Goal: Transaction & Acquisition: Obtain resource

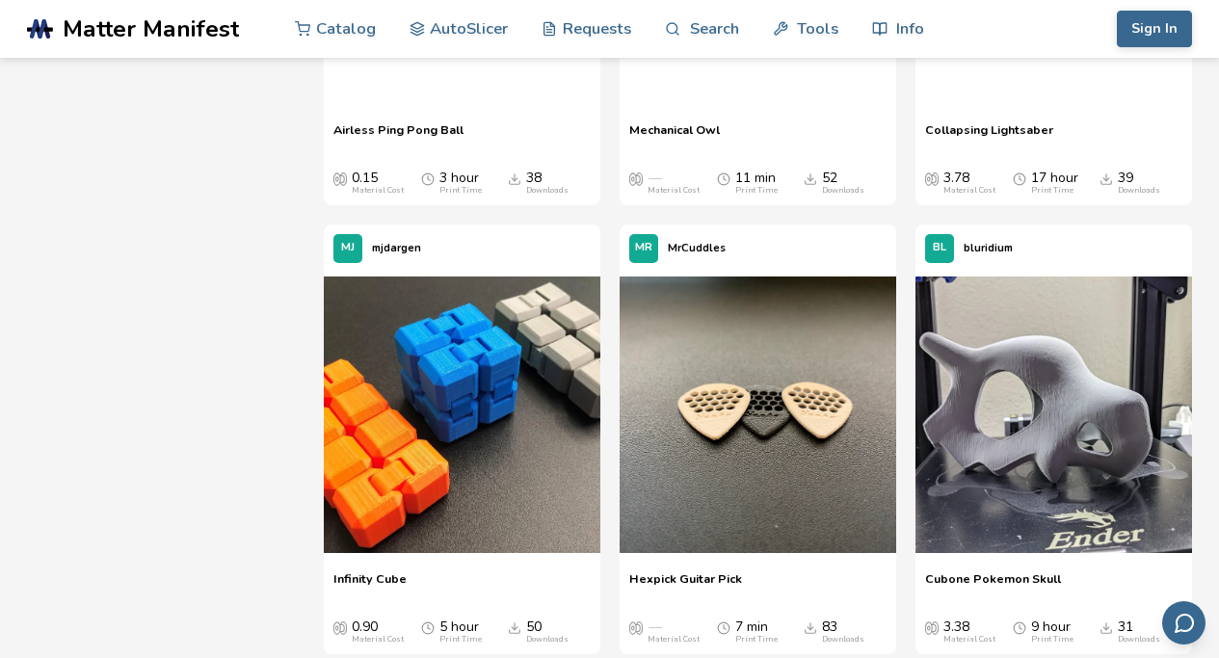
scroll to position [1932, 0]
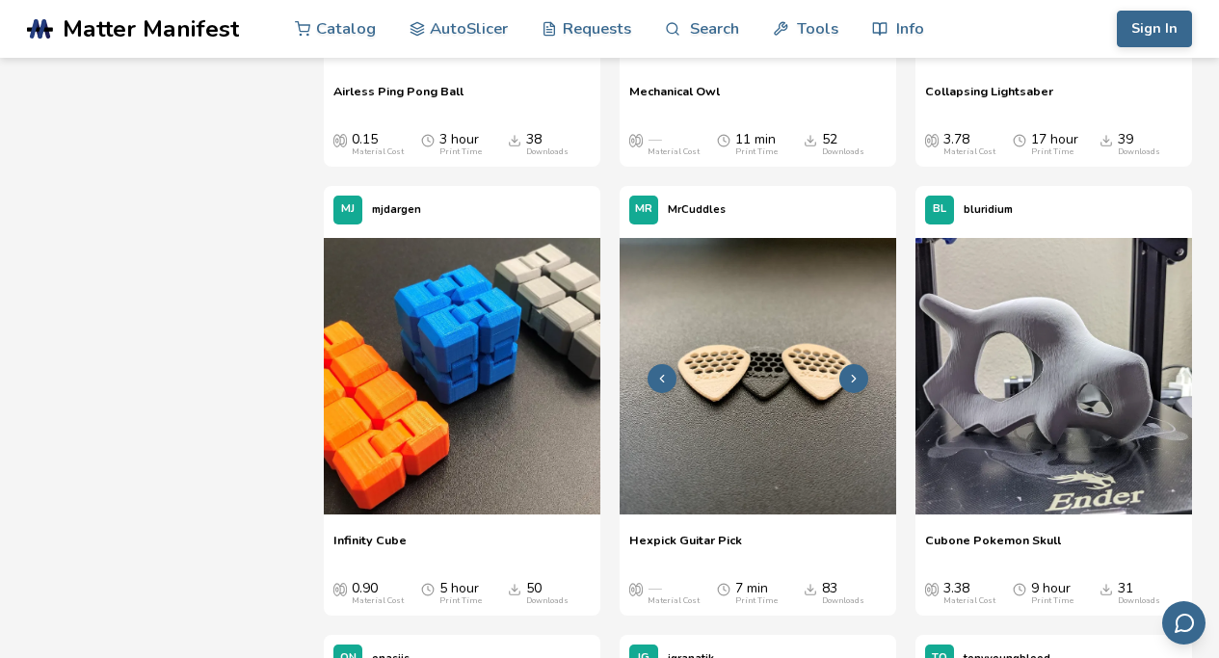
click at [843, 421] on img at bounding box center [758, 376] width 277 height 277
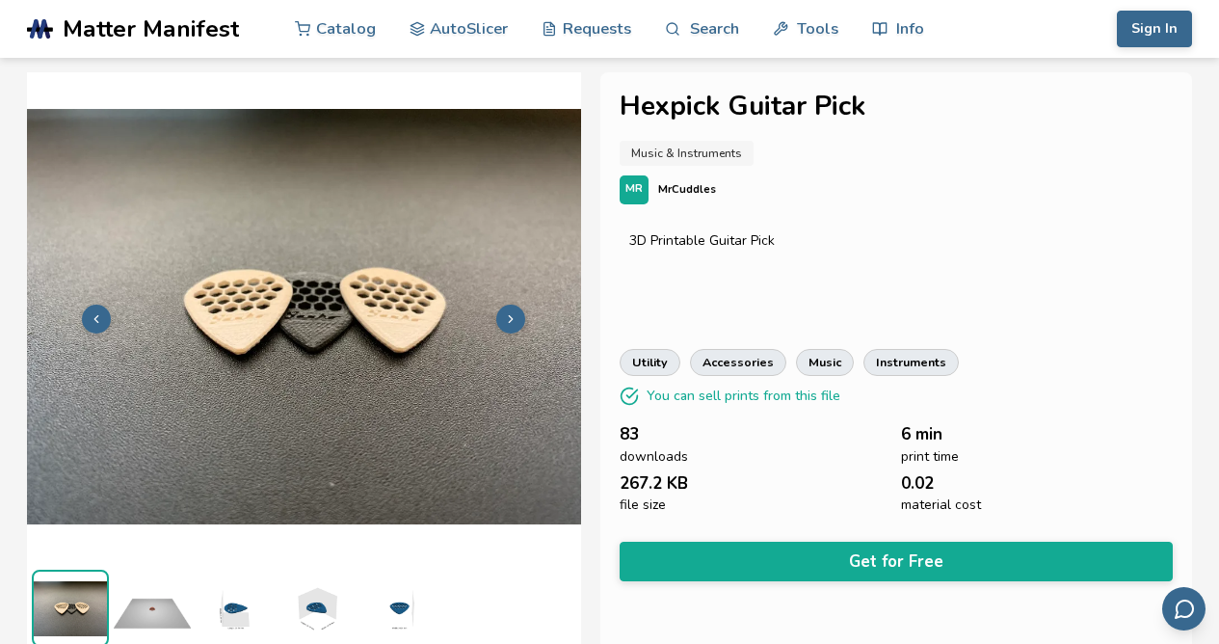
click at [161, 601] on img at bounding box center [152, 608] width 77 height 77
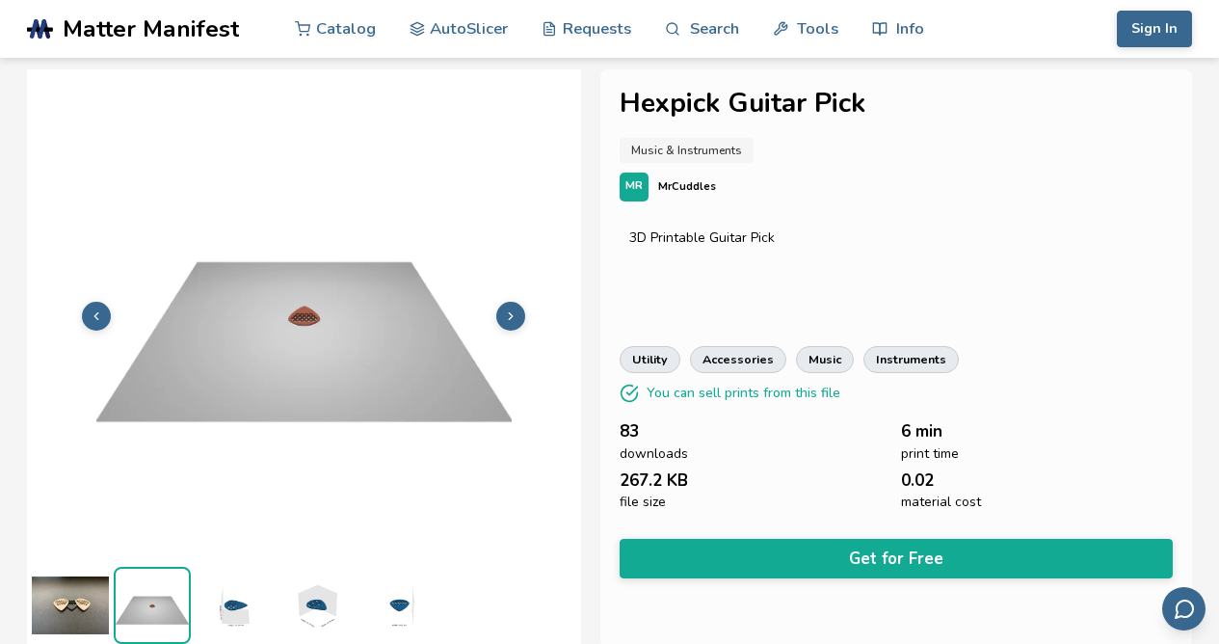
click at [251, 599] on img at bounding box center [234, 605] width 77 height 77
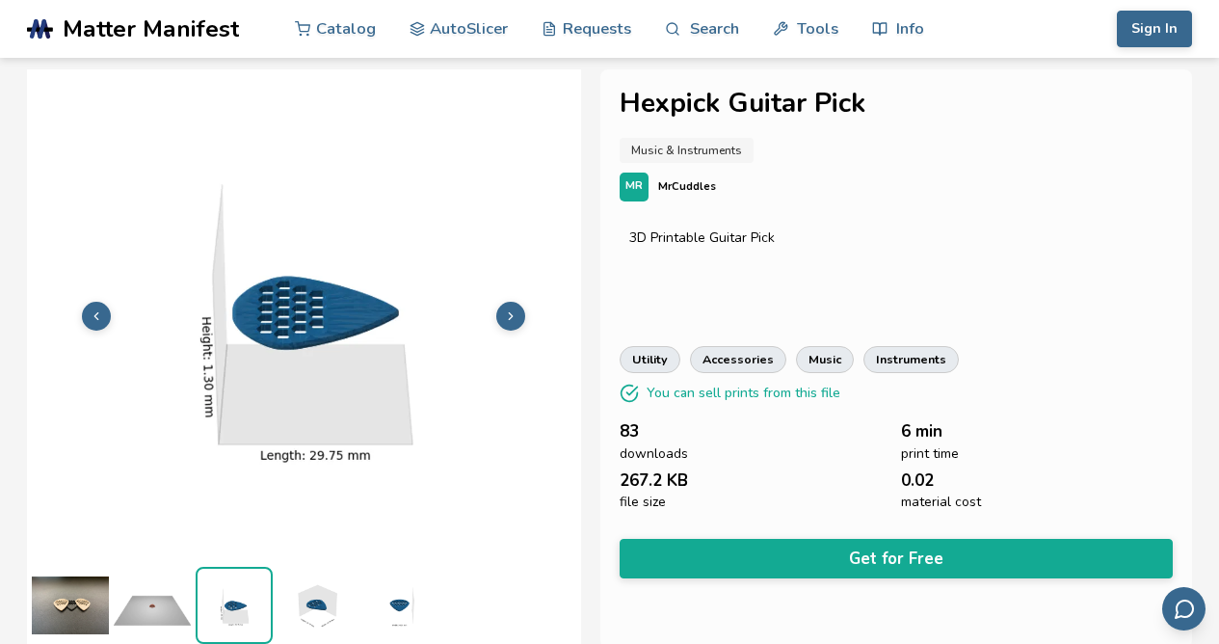
click at [309, 612] on img at bounding box center [316, 605] width 77 height 77
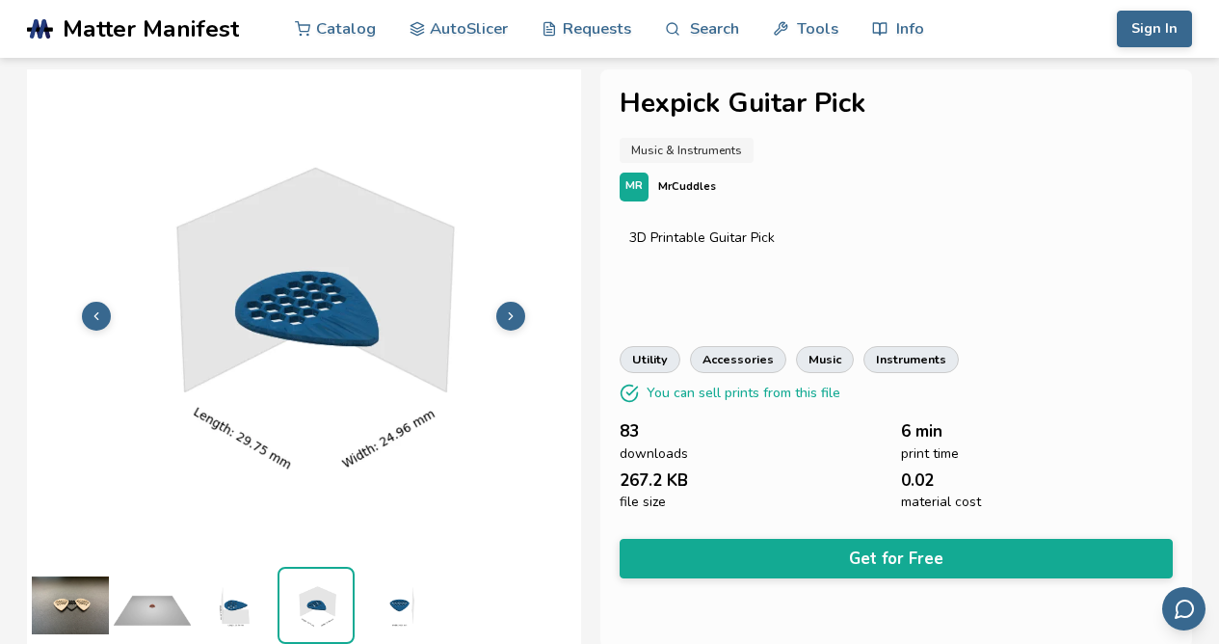
click at [389, 628] on img at bounding box center [397, 605] width 77 height 77
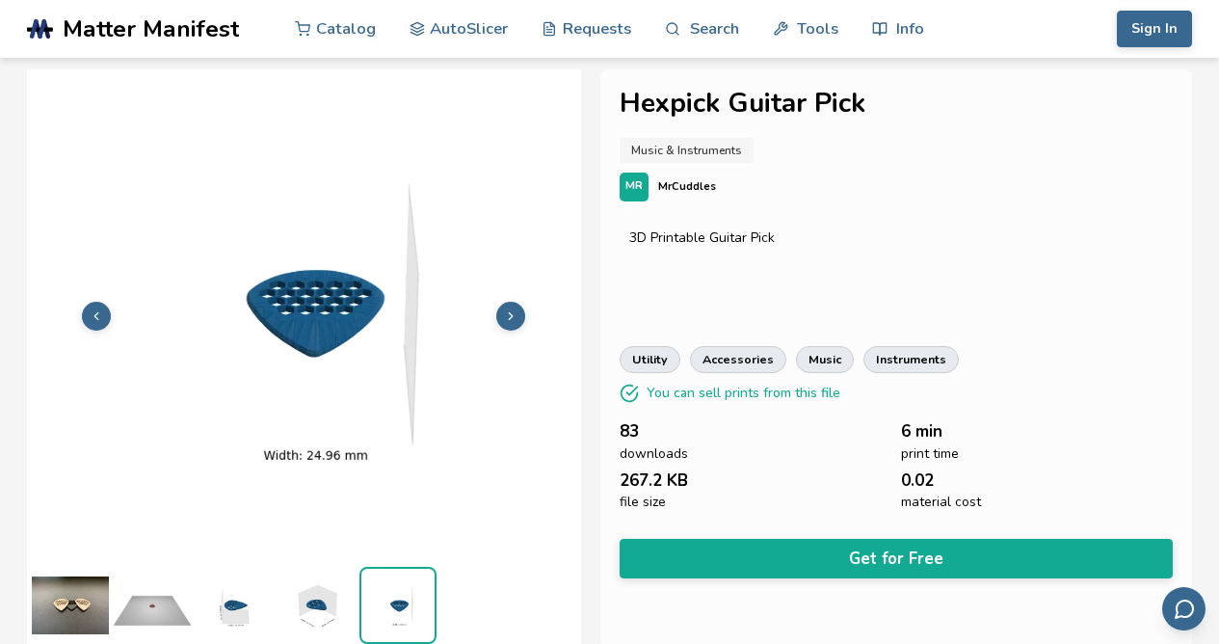
click at [598, 271] on div "Hexpick Guitar Pick Music & Instruments MR MrCuddles 3D Printable Guitar Pick u…" at bounding box center [609, 358] width 1165 height 578
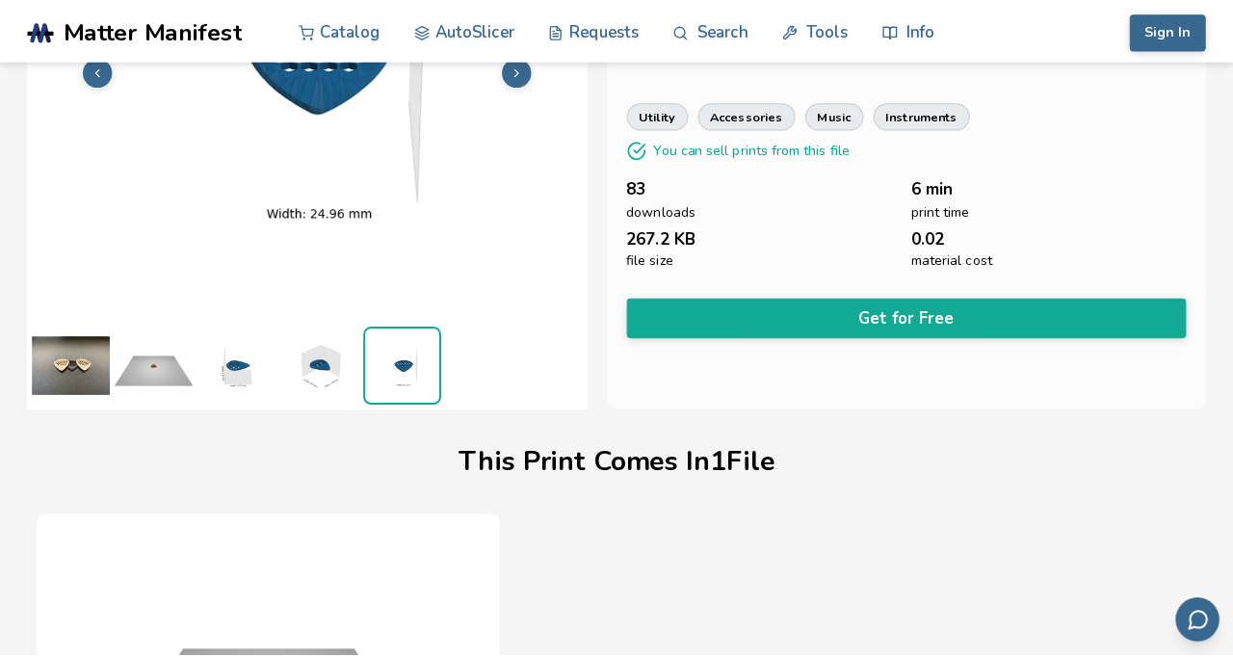
scroll to position [0, 0]
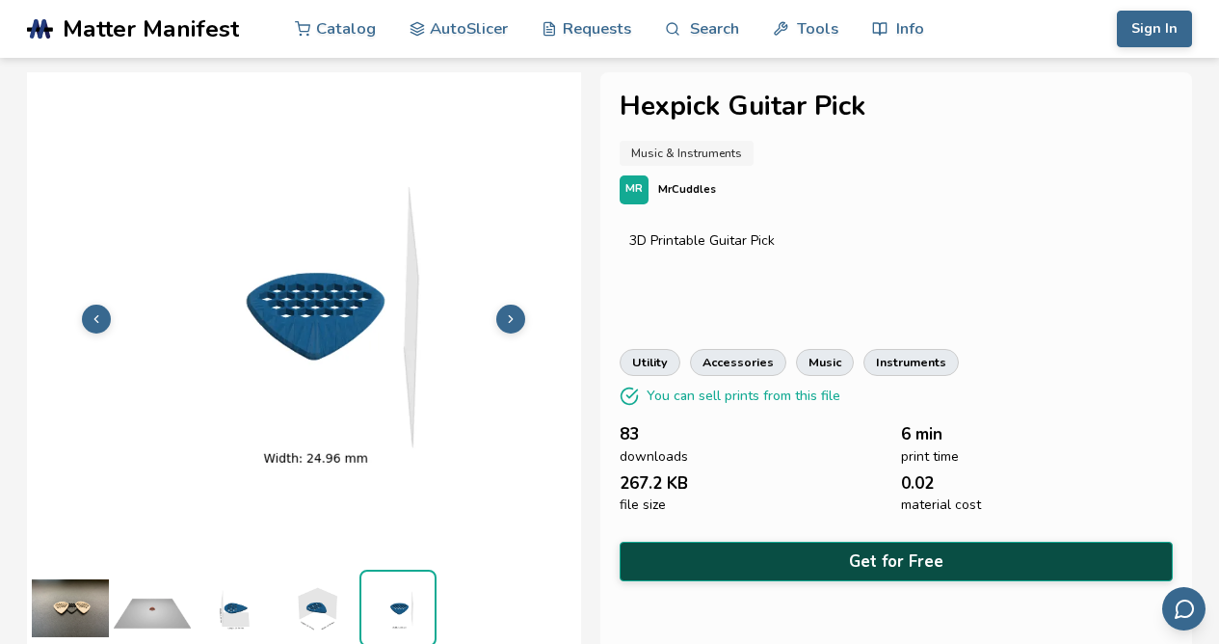
click at [972, 543] on button "Get for Free" at bounding box center [897, 562] width 554 height 40
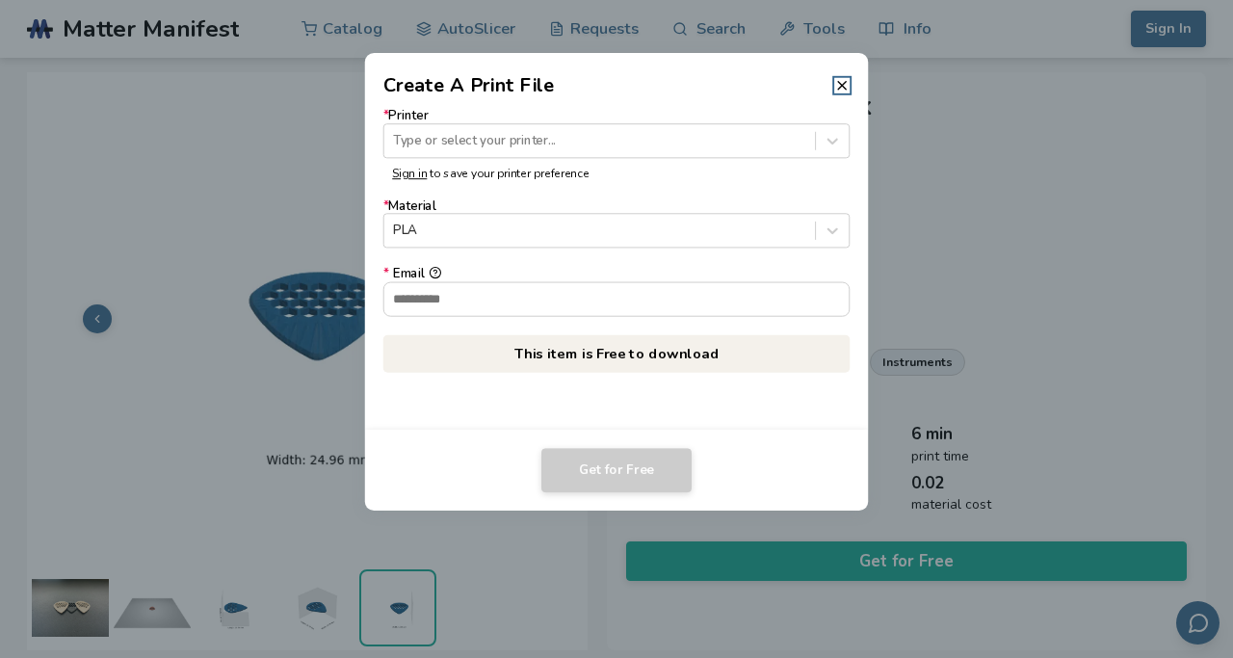
click at [602, 362] on p "This item is Free to download" at bounding box center [617, 353] width 467 height 38
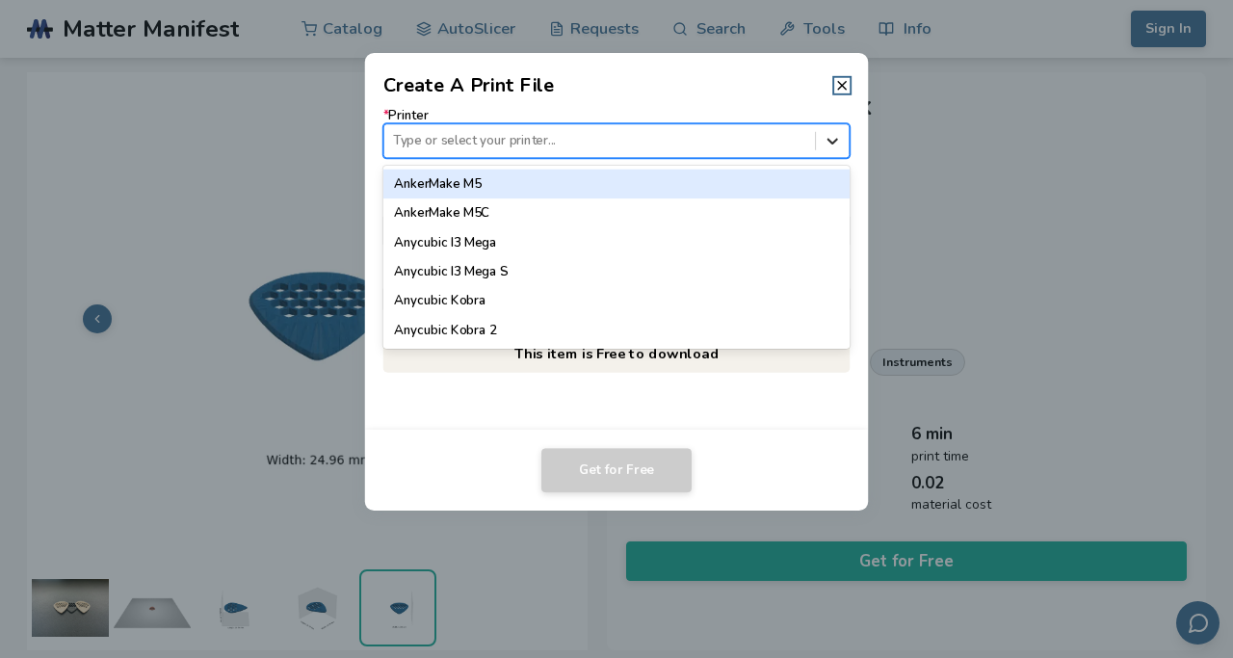
click at [835, 141] on icon at bounding box center [833, 142] width 11 height 6
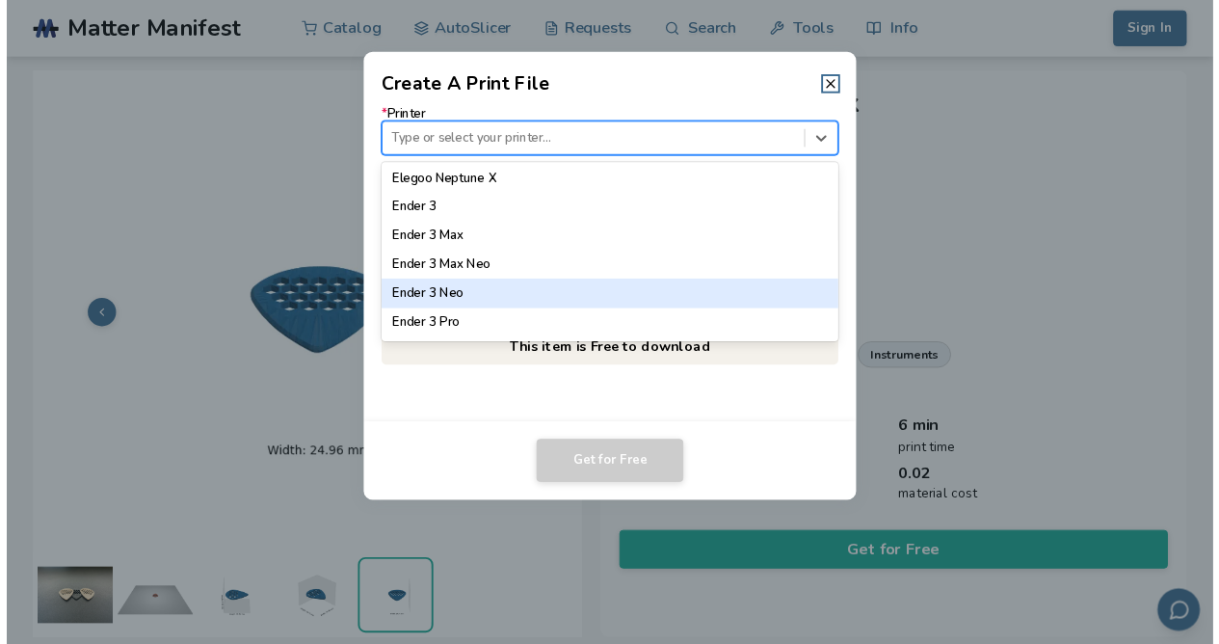
scroll to position [1092, 0]
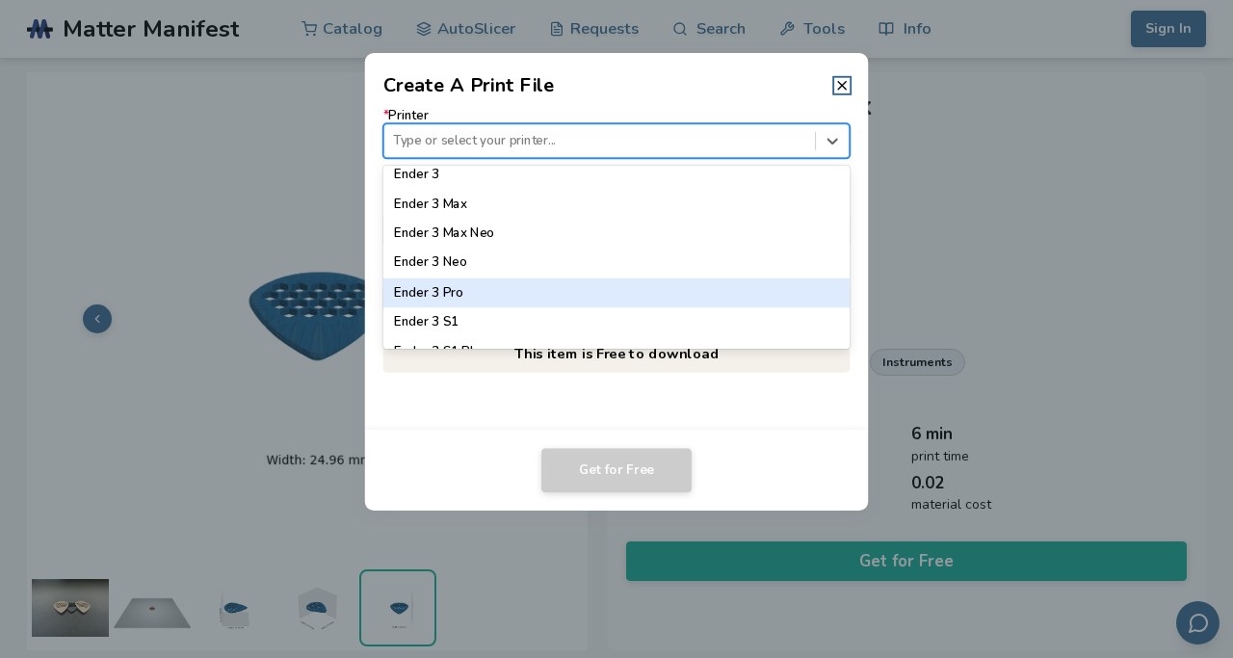
click at [549, 296] on div "Ender 3 Pro" at bounding box center [617, 292] width 467 height 29
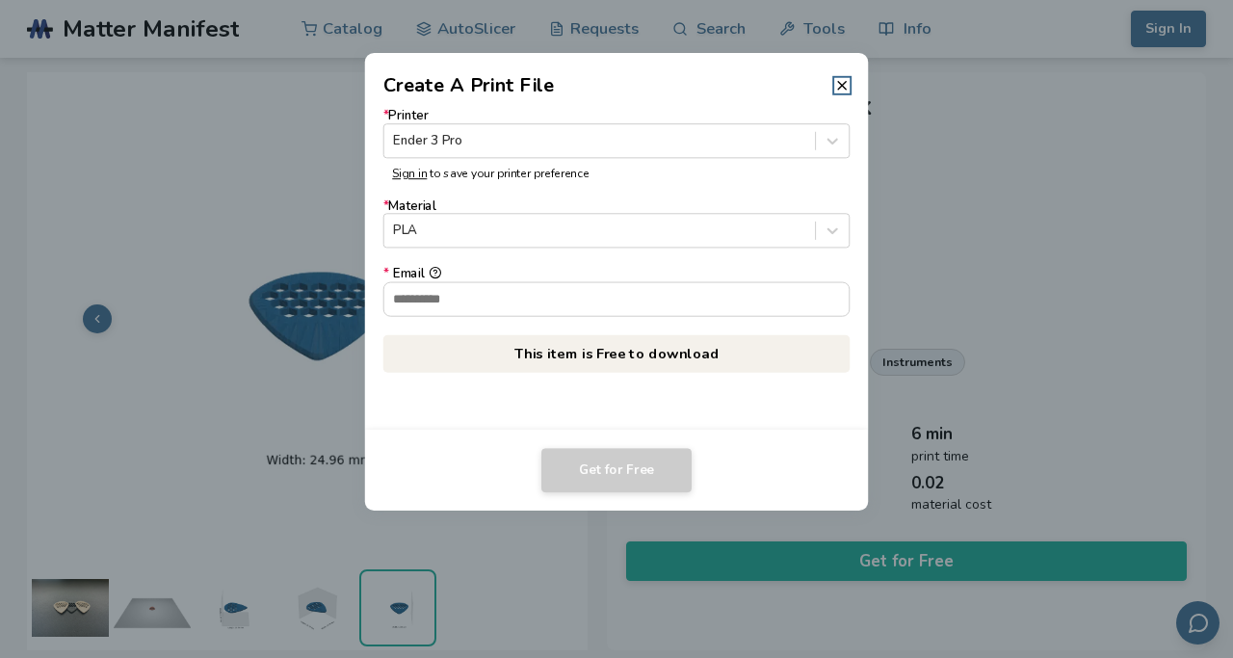
click at [617, 348] on p "This item is Free to download" at bounding box center [617, 353] width 467 height 38
click at [602, 221] on div "PLA" at bounding box center [599, 231] width 431 height 26
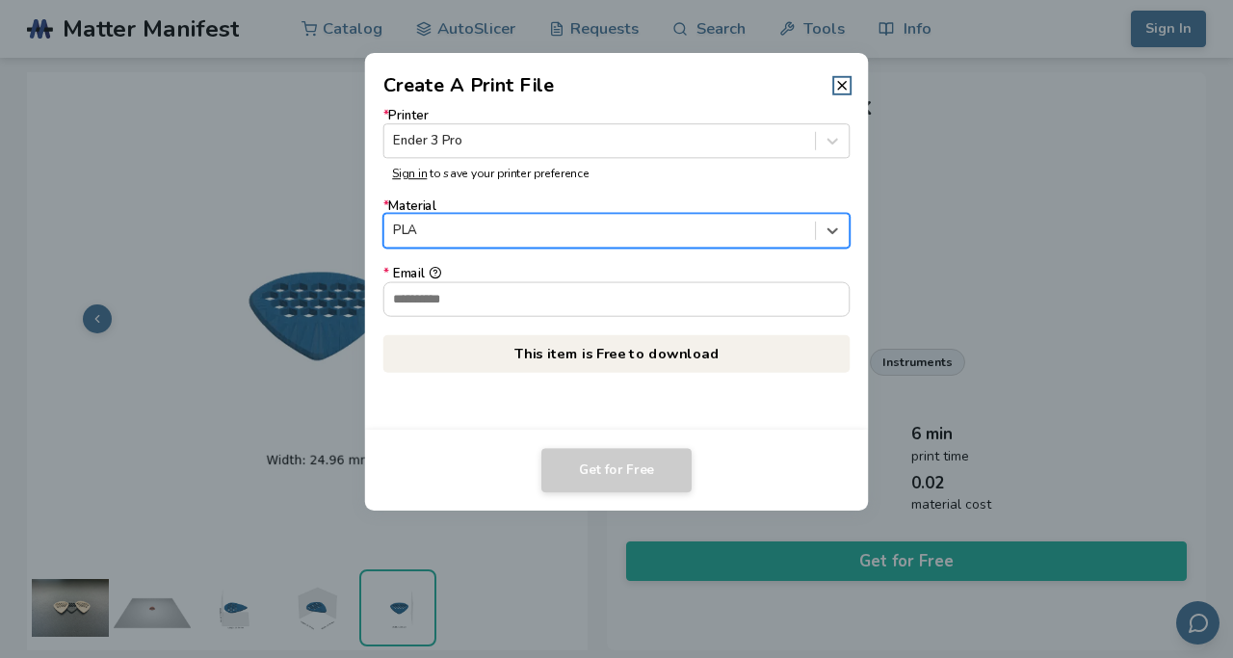
click at [602, 221] on div "PLA" at bounding box center [599, 231] width 431 height 26
click at [586, 305] on input "* Email" at bounding box center [616, 298] width 465 height 33
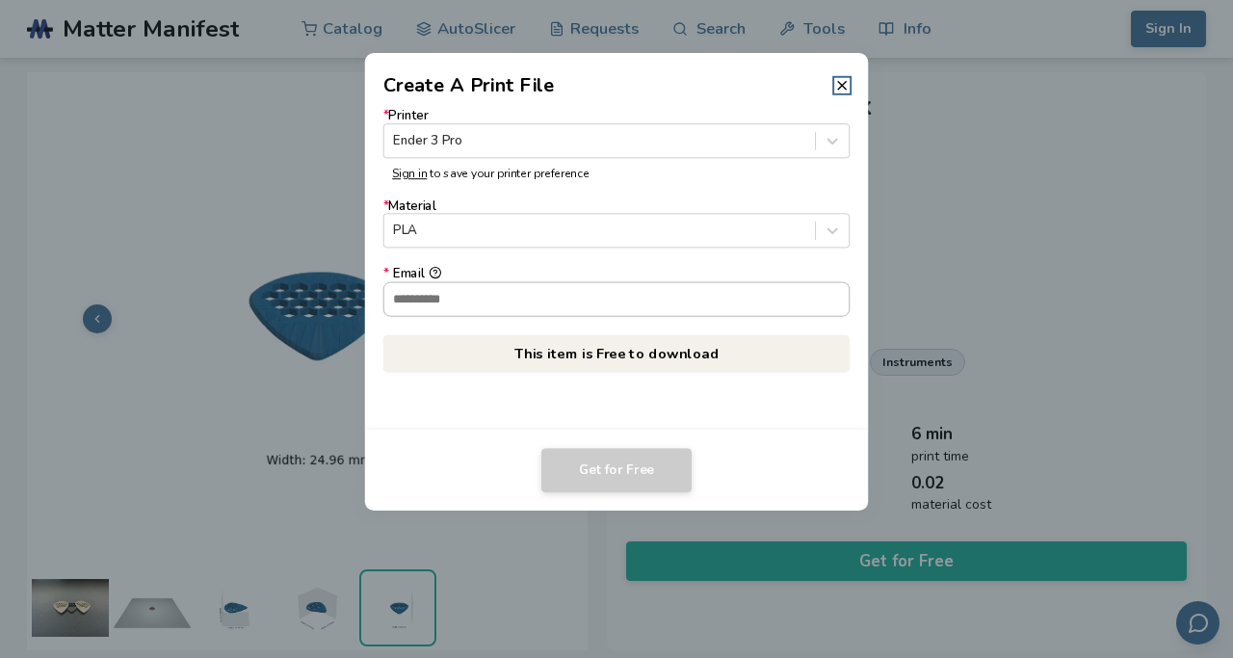
type input "**********"
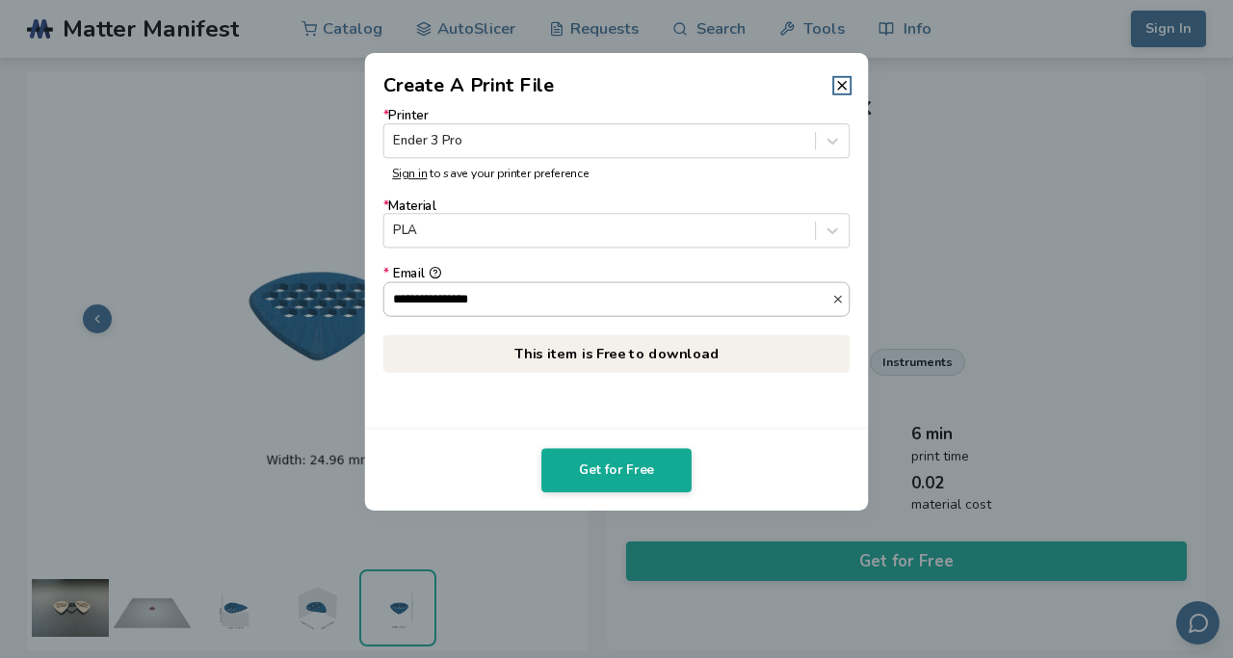
click at [835, 307] on div "**********" at bounding box center [616, 298] width 465 height 33
click at [833, 307] on input "**********" at bounding box center [608, 298] width 448 height 33
click at [838, 299] on line "button" at bounding box center [838, 299] width 7 height 7
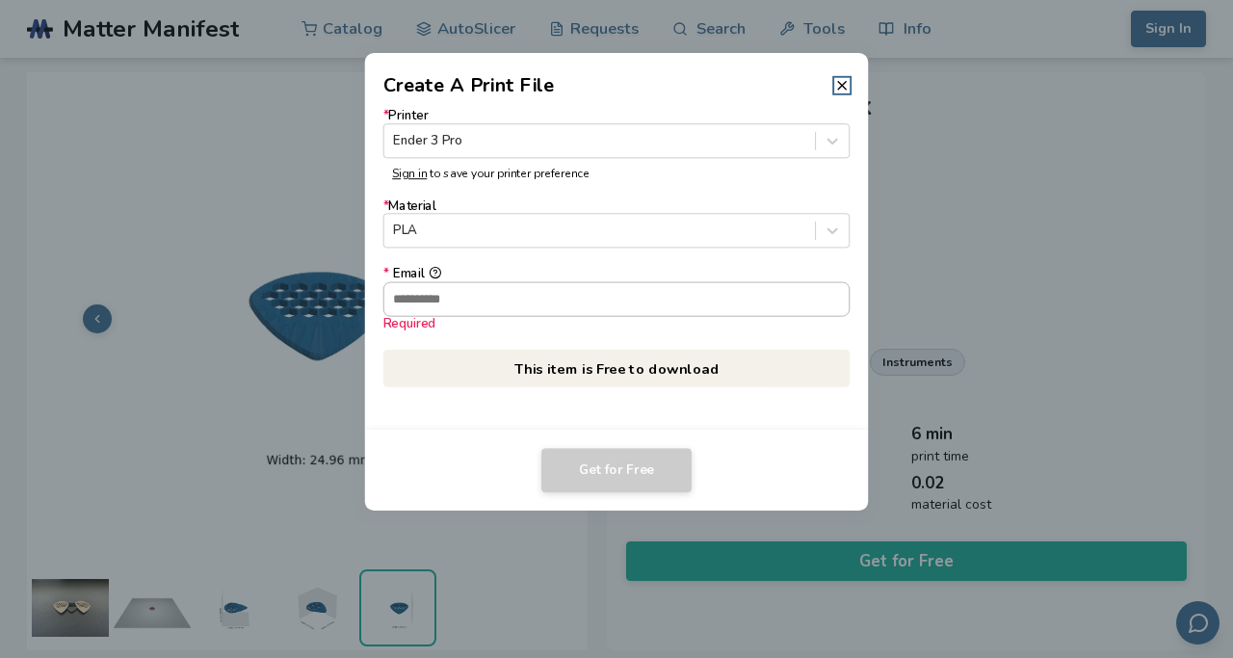
click at [736, 329] on div "Required" at bounding box center [617, 323] width 467 height 14
click at [736, 315] on input "* Email Required" at bounding box center [616, 298] width 465 height 33
click at [716, 310] on input "* Email Required" at bounding box center [616, 298] width 465 height 33
type input "*"
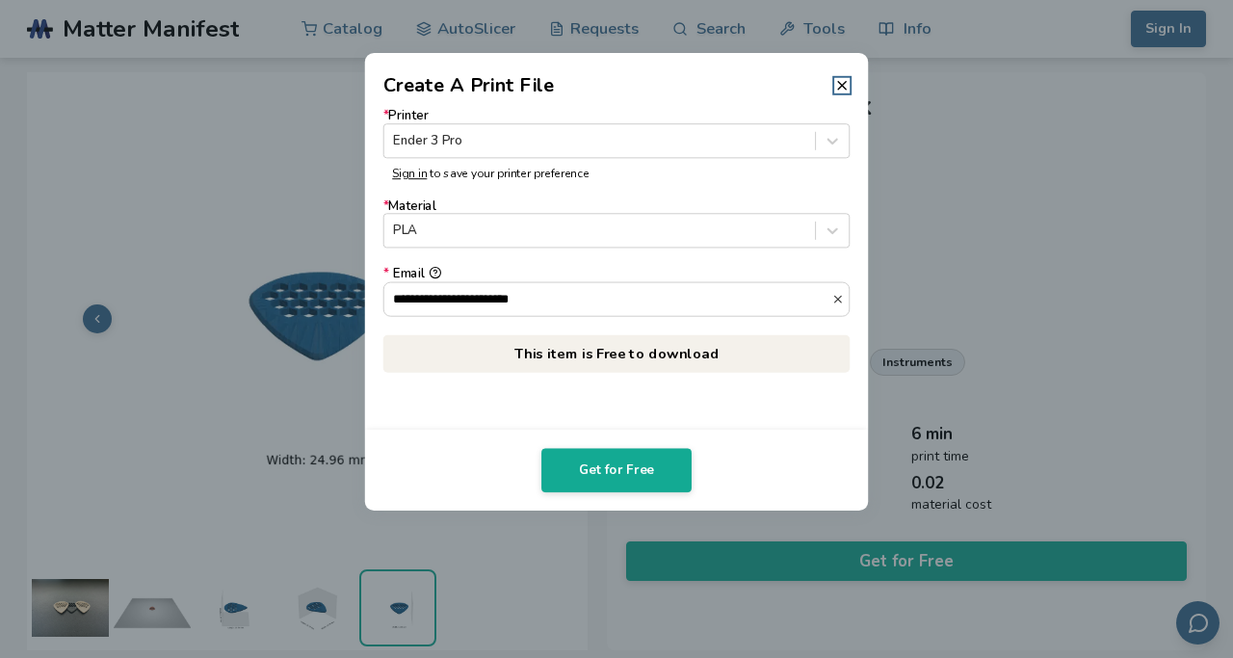
type input "**********"
click at [676, 356] on p "This item is Free to download" at bounding box center [617, 353] width 467 height 38
click at [635, 461] on button "Get for Free" at bounding box center [617, 470] width 150 height 44
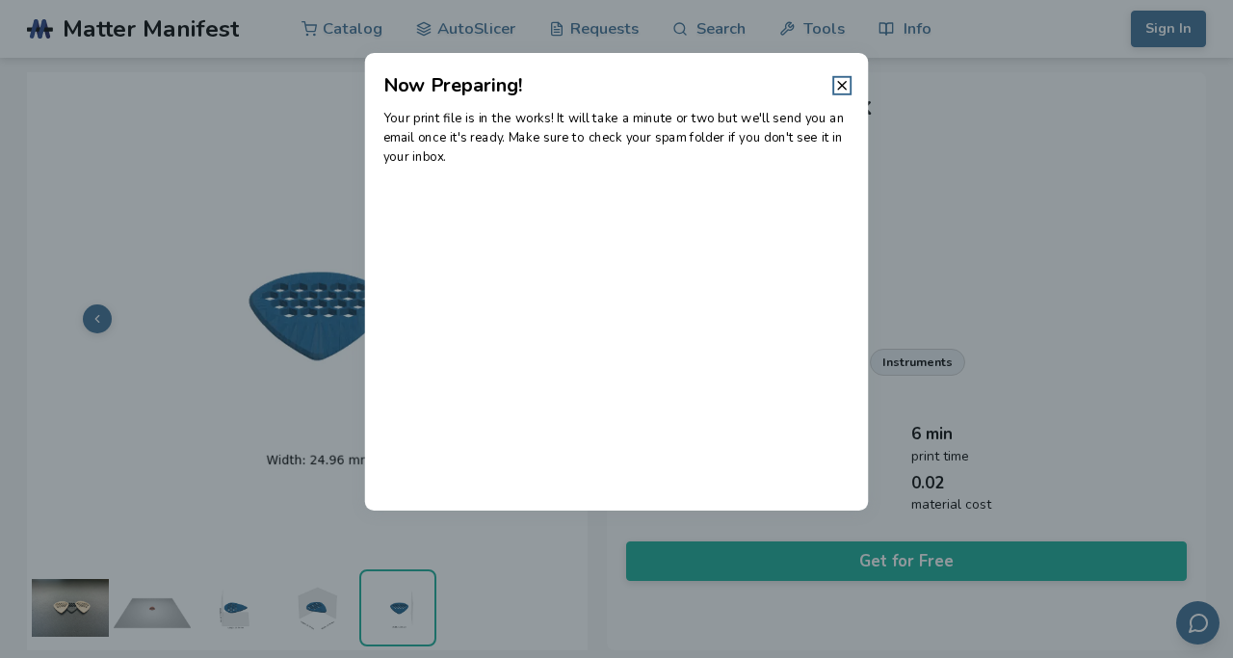
click at [723, 75] on header "Now Preparing!" at bounding box center [617, 76] width 504 height 46
click at [674, 281] on div "Your print file is in the works! It will take a minute or two but we'll send yo…" at bounding box center [617, 304] width 504 height 411
click at [843, 90] on icon at bounding box center [842, 85] width 15 height 15
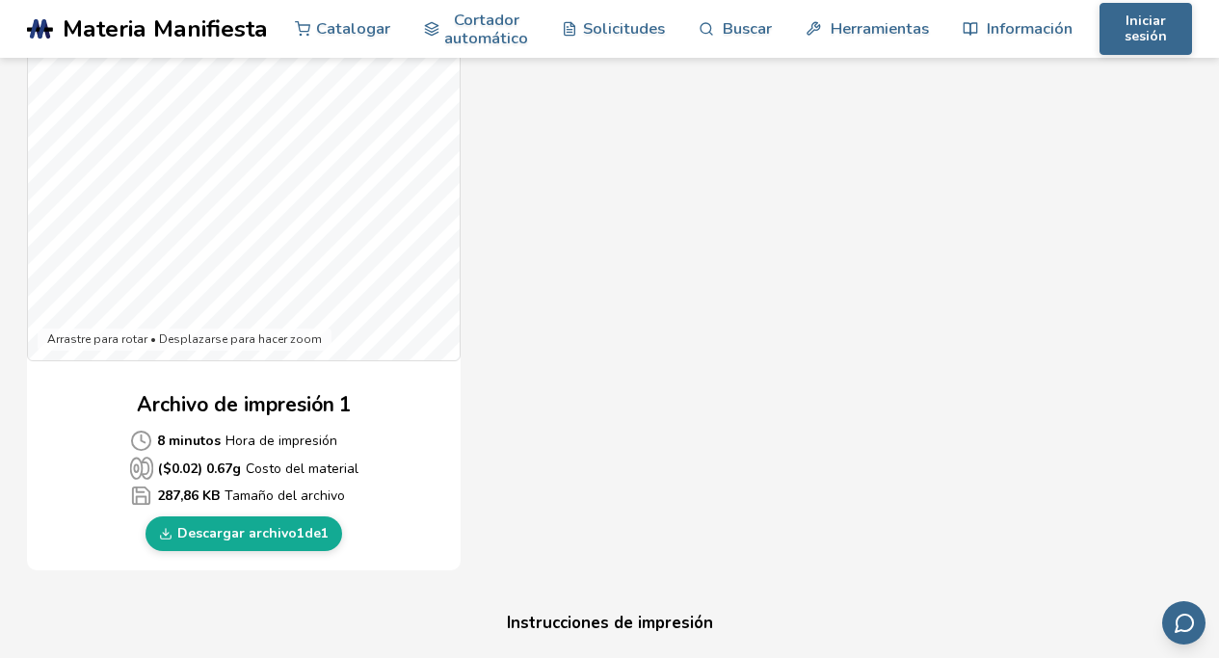
scroll to position [660, 0]
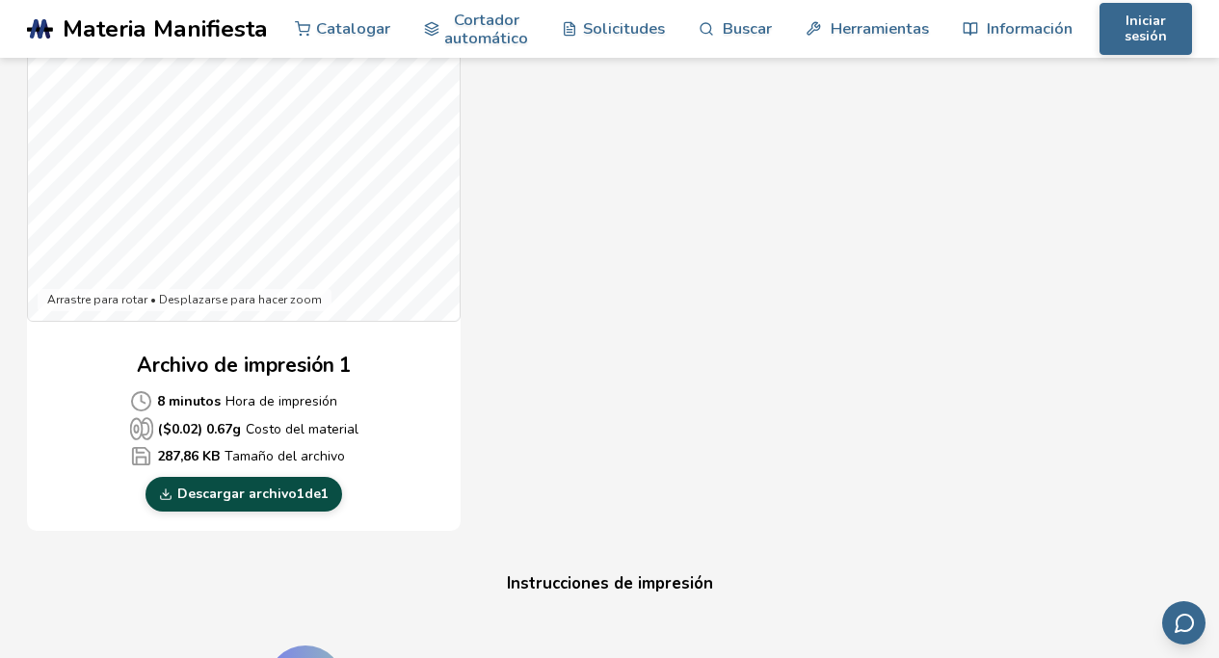
click at [300, 494] on font "1" at bounding box center [301, 494] width 8 height 18
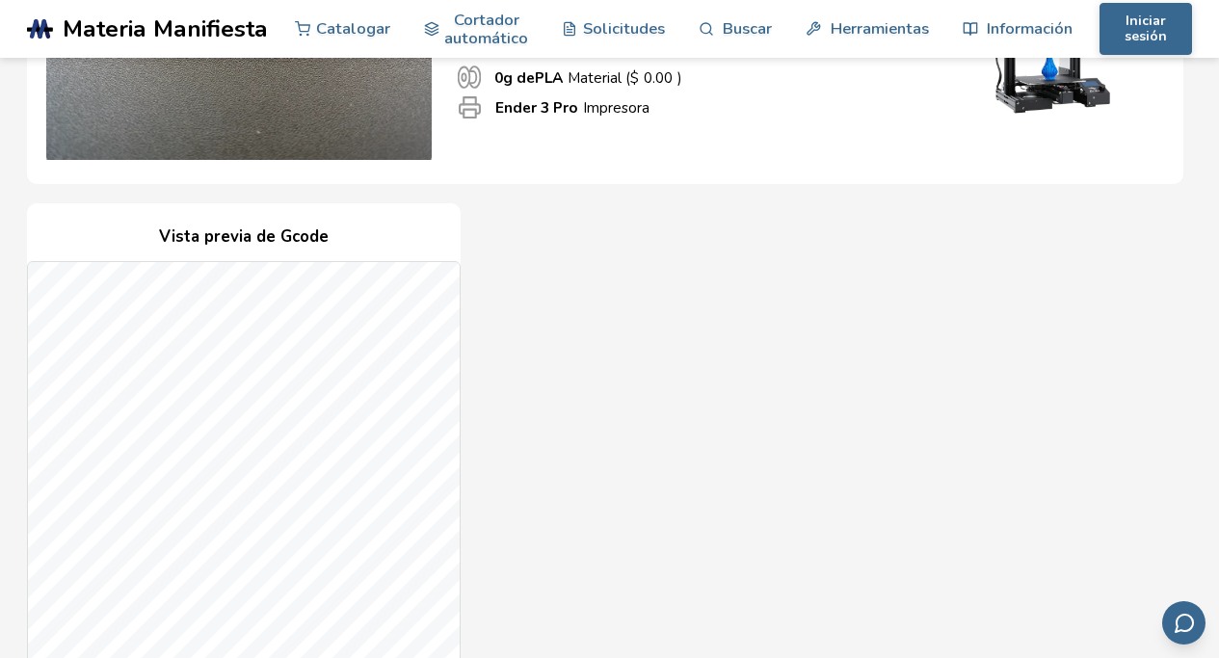
scroll to position [305, 0]
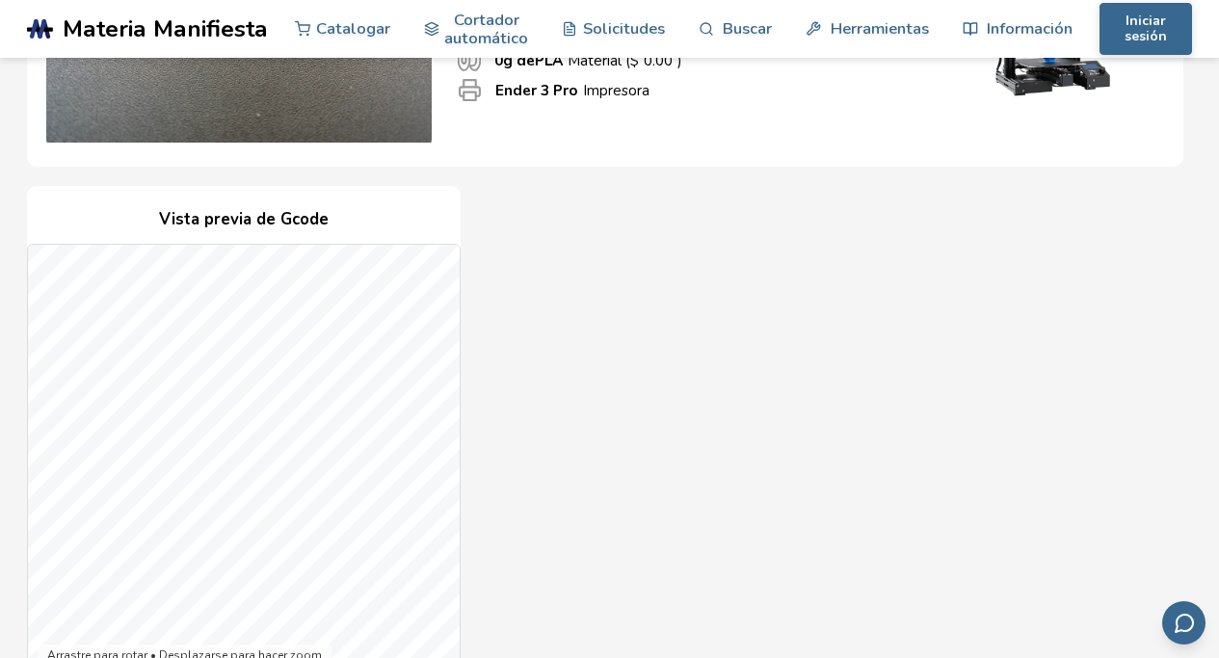
click at [775, 341] on div "Vista previa de Gcode Arrastre para rotar • Desplazarse para hacer zoom Archivo…" at bounding box center [605, 537] width 1156 height 702
click at [916, 321] on div "Vista previa de Gcode Arrastre para rotar • Desplazarse para hacer zoom Archivo…" at bounding box center [605, 537] width 1156 height 702
